Goal: Find specific page/section: Find specific page/section

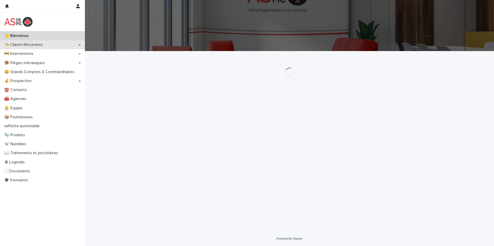
click at [38, 47] on p "👨‍🍳 Clients Récurrents" at bounding box center [24, 44] width 45 height 5
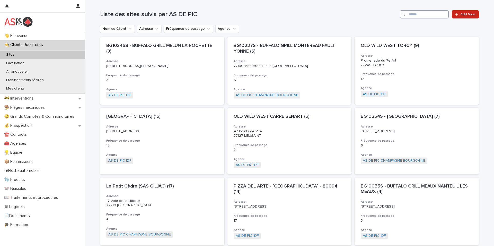
click at [426, 13] on input "Search" at bounding box center [423, 14] width 49 height 8
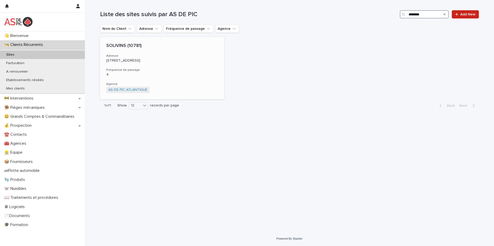
type input "********"
click at [133, 48] on p "SOLIVINS (10781)" at bounding box center [162, 46] width 112 height 6
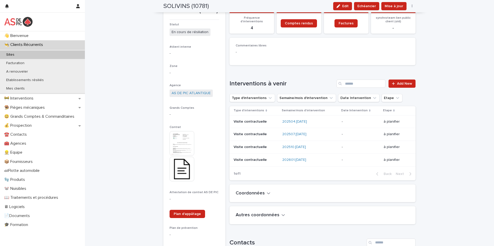
scroll to position [25, 0]
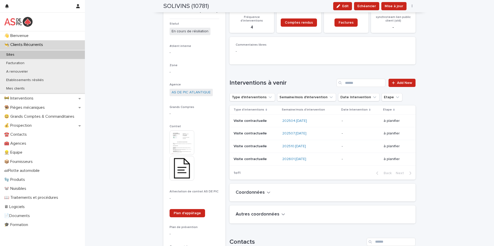
click at [181, 140] on img at bounding box center [181, 143] width 25 height 25
